Goal: Information Seeking & Learning: Check status

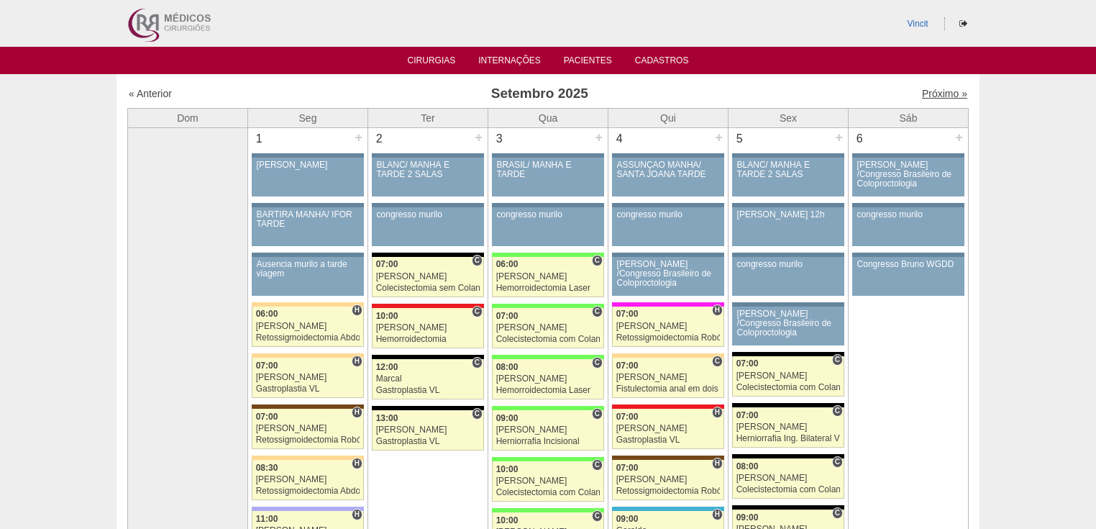
click at [938, 90] on link "Próximo »" at bounding box center [944, 94] width 45 height 12
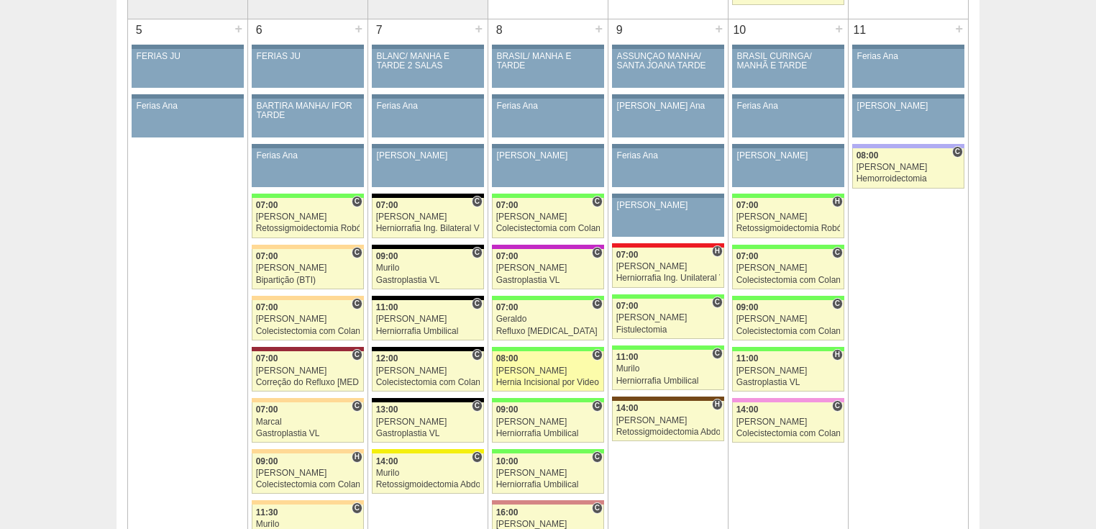
scroll to position [690, 0]
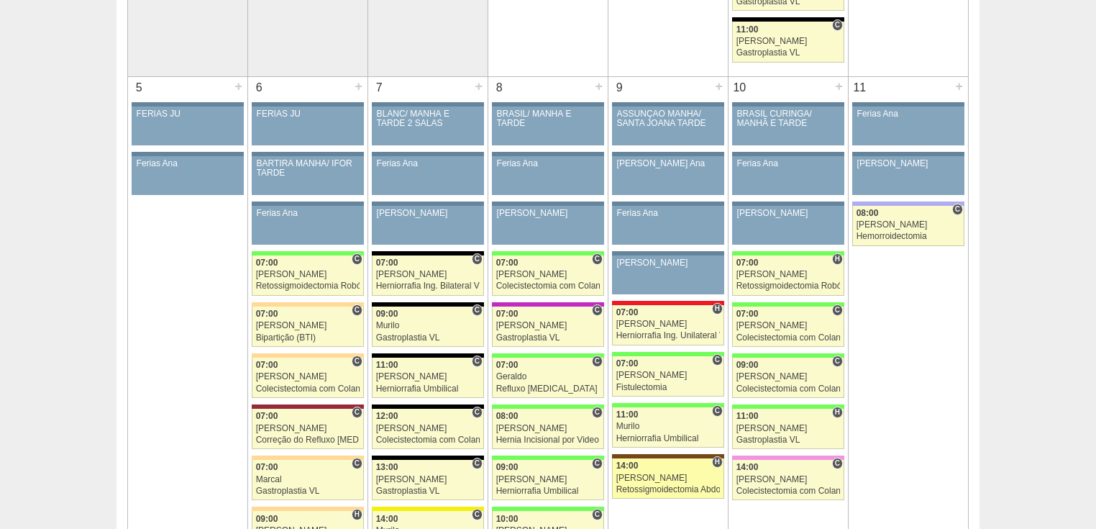
click at [643, 486] on div "Retossigmoidectomia Abdominal VL" at bounding box center [668, 489] width 104 height 9
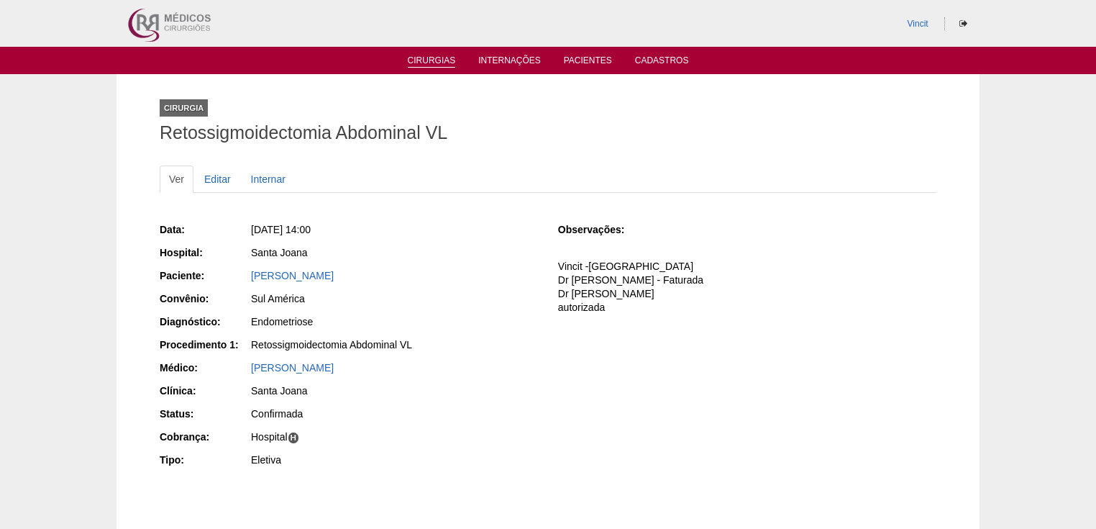
click at [428, 58] on link "Cirurgias" at bounding box center [432, 61] width 48 height 12
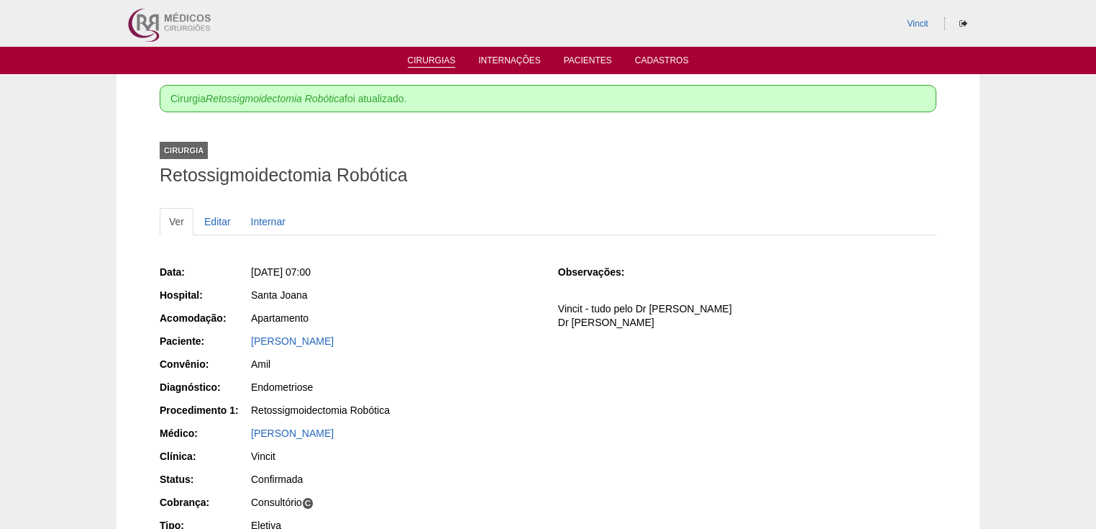
click at [442, 63] on link "Cirurgias" at bounding box center [432, 61] width 48 height 12
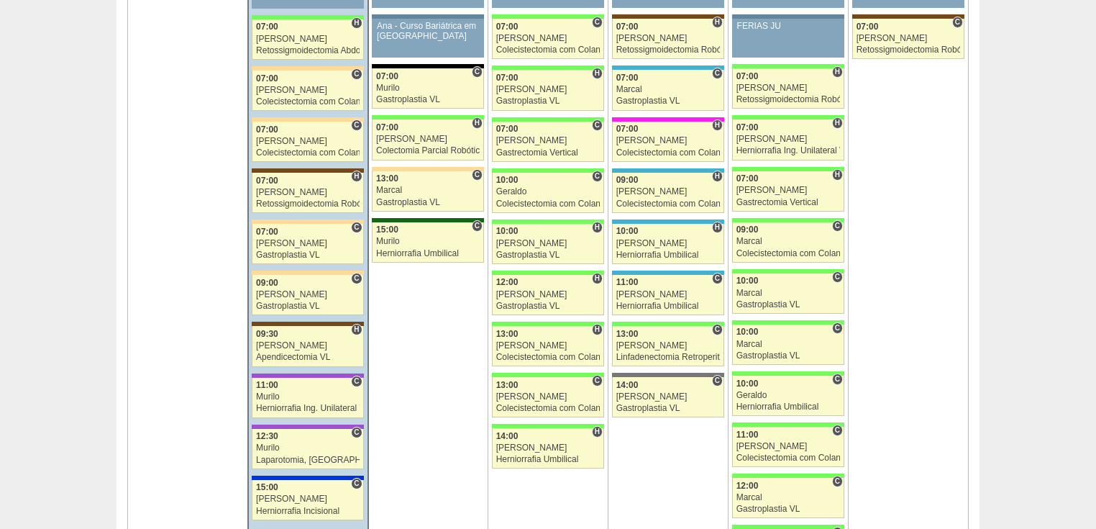
scroll to position [2129, 0]
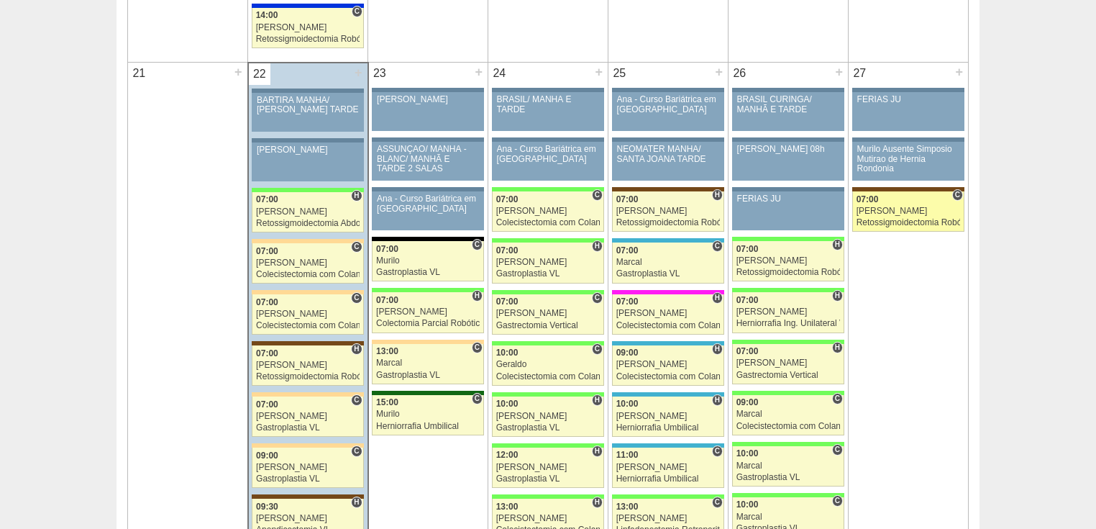
click at [886, 218] on div "Retossigmoidectomia Robótica" at bounding box center [909, 222] width 104 height 9
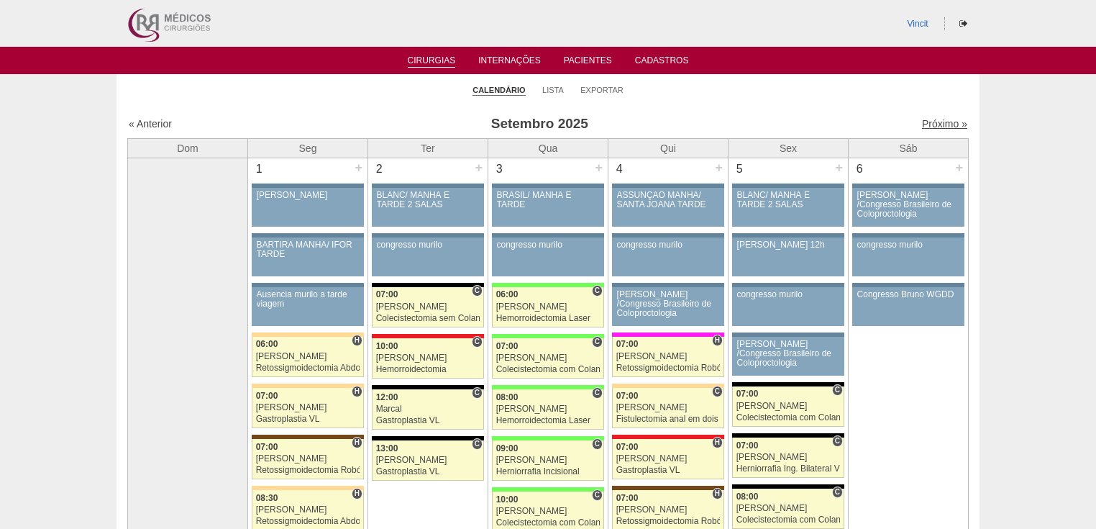
click at [923, 126] on link "Próximo »" at bounding box center [944, 124] width 45 height 12
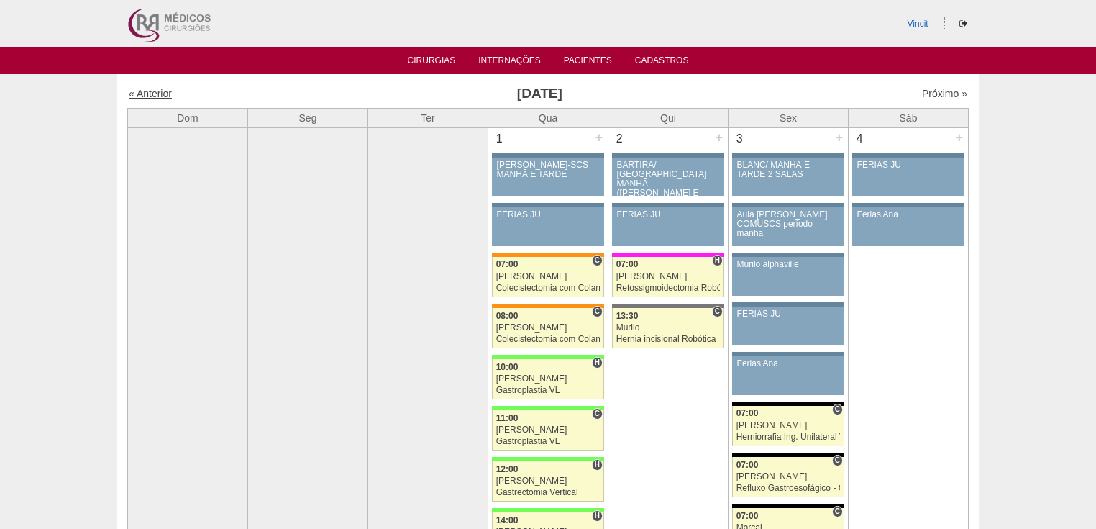
click at [152, 92] on link "« Anterior" at bounding box center [150, 94] width 43 height 12
click at [150, 88] on link "« Anterior" at bounding box center [150, 94] width 43 height 12
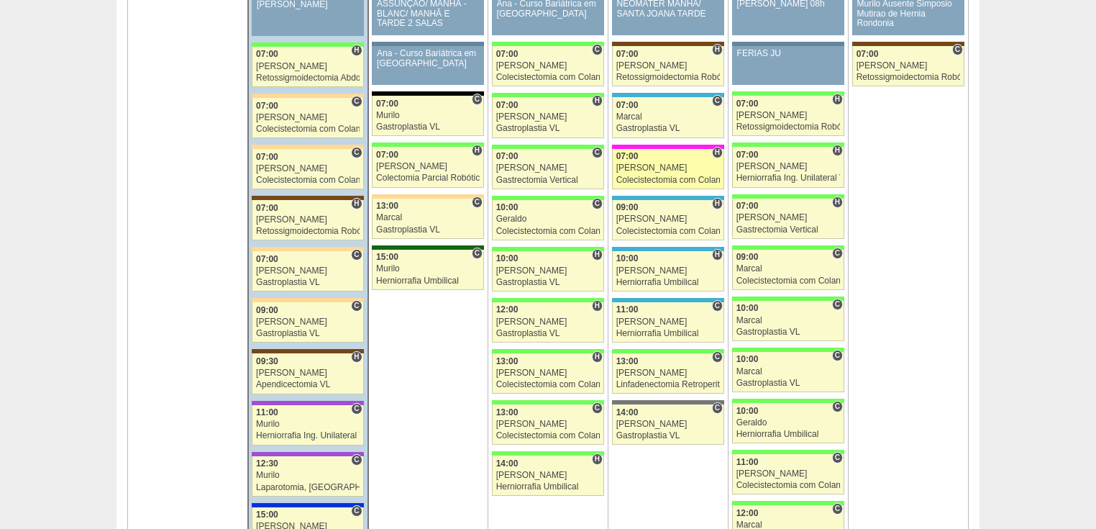
scroll to position [2359, 0]
